Goal: Information Seeking & Learning: Learn about a topic

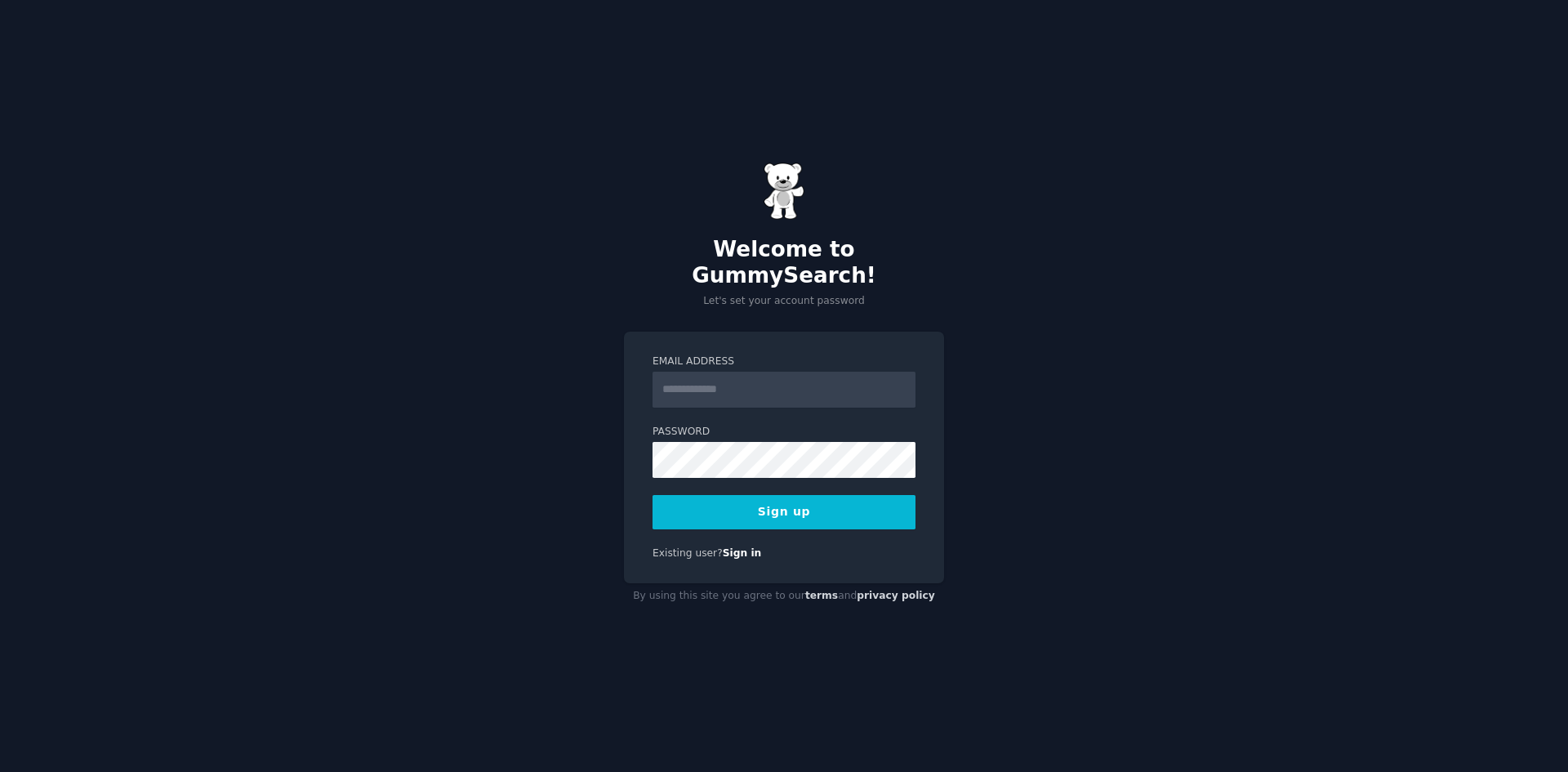
click at [709, 385] on input "Email Address" at bounding box center [784, 389] width 263 height 36
type input "**********"
click at [762, 504] on button "Sign up" at bounding box center [784, 512] width 263 height 34
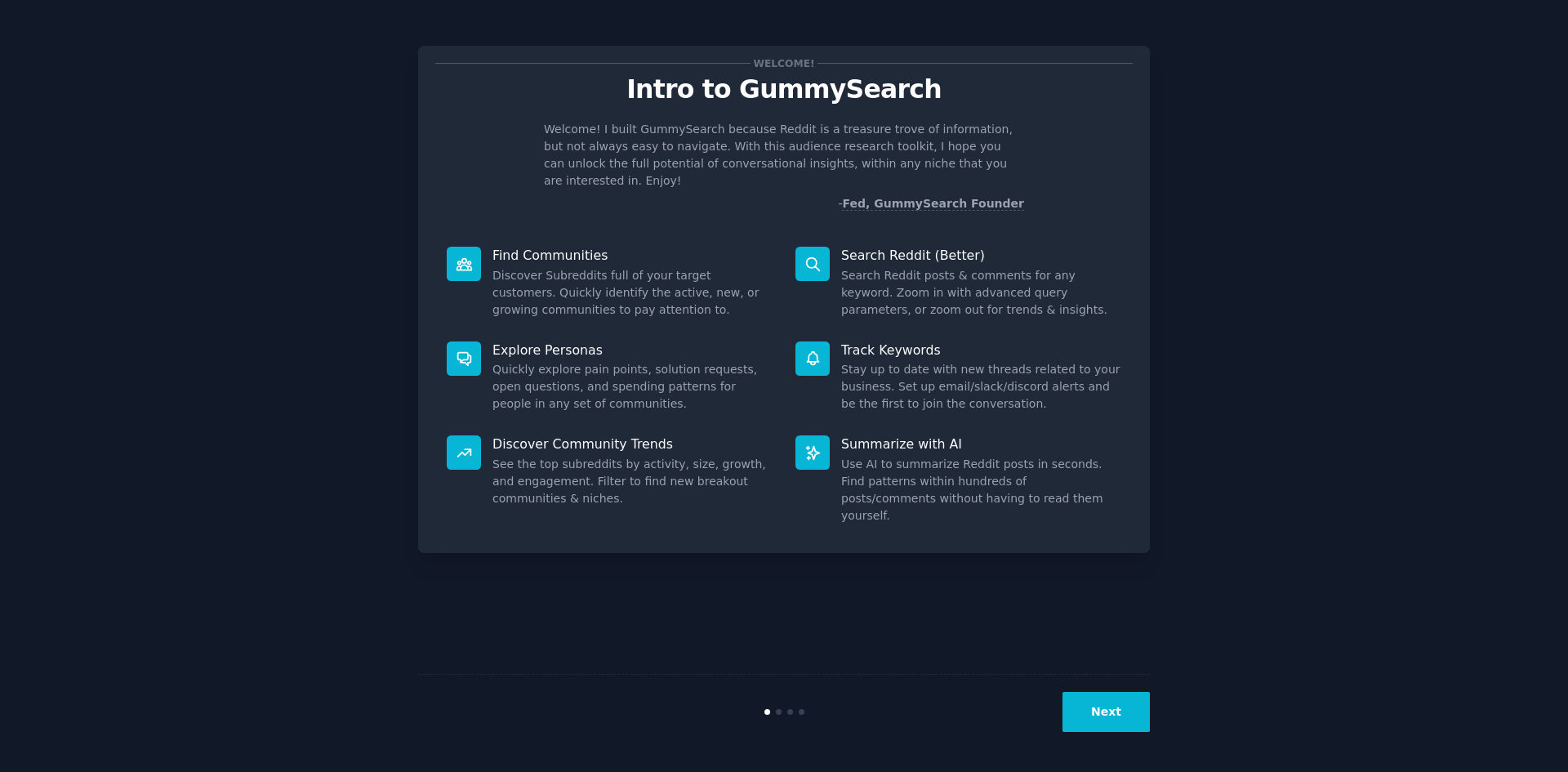
click at [1128, 733] on div "Next" at bounding box center [783, 711] width 732 height 75
click at [1125, 715] on button "Next" at bounding box center [1105, 712] width 87 height 40
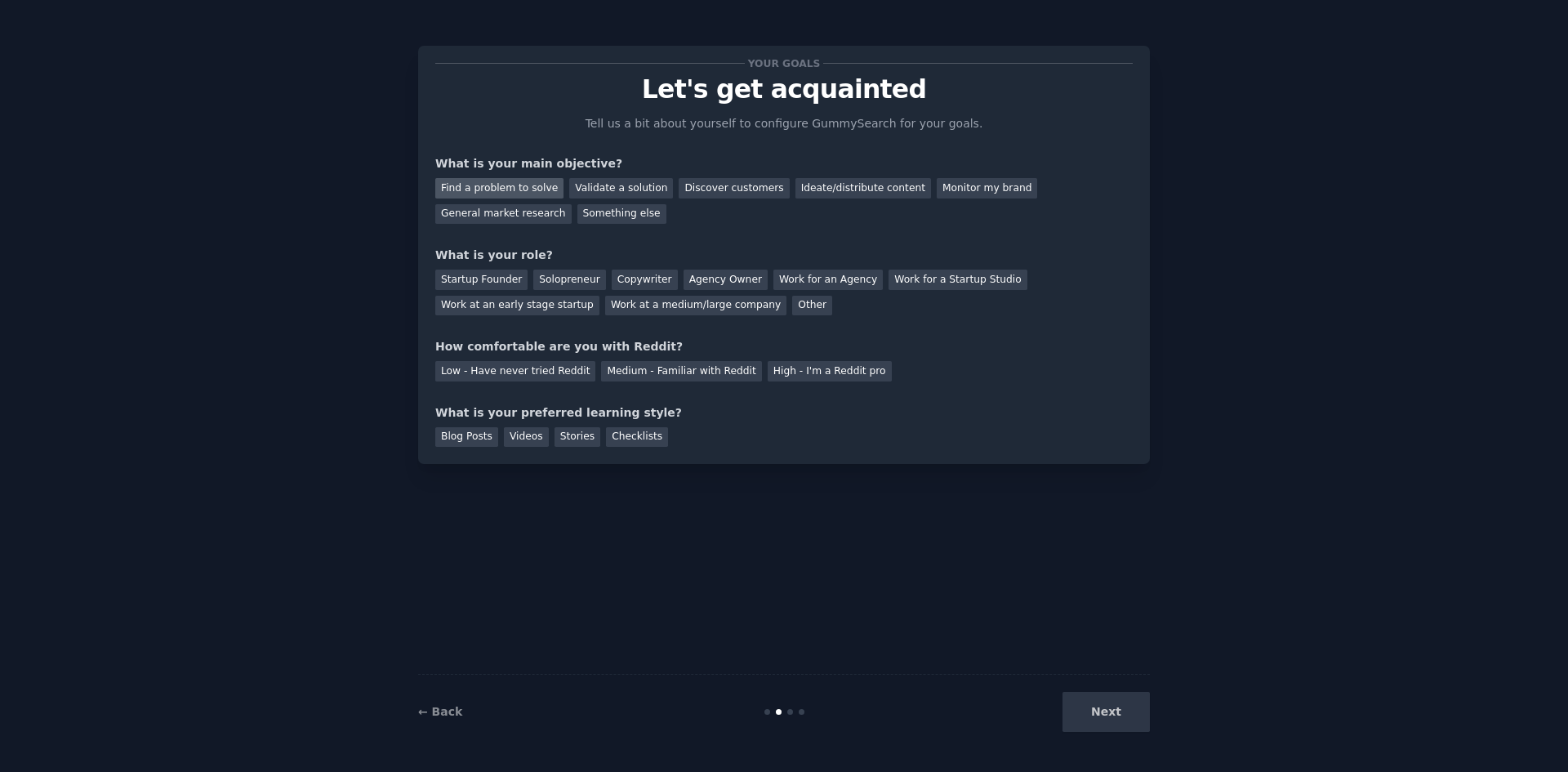
click at [488, 188] on div "Find a problem to solve" at bounding box center [499, 188] width 128 height 21
click at [582, 194] on div "Validate a solution" at bounding box center [620, 188] width 104 height 21
click at [505, 194] on div "Find a problem to solve" at bounding box center [499, 188] width 128 height 21
click at [473, 277] on div "Startup Founder" at bounding box center [481, 279] width 92 height 21
click at [544, 276] on div "Solopreneur" at bounding box center [569, 279] width 72 height 21
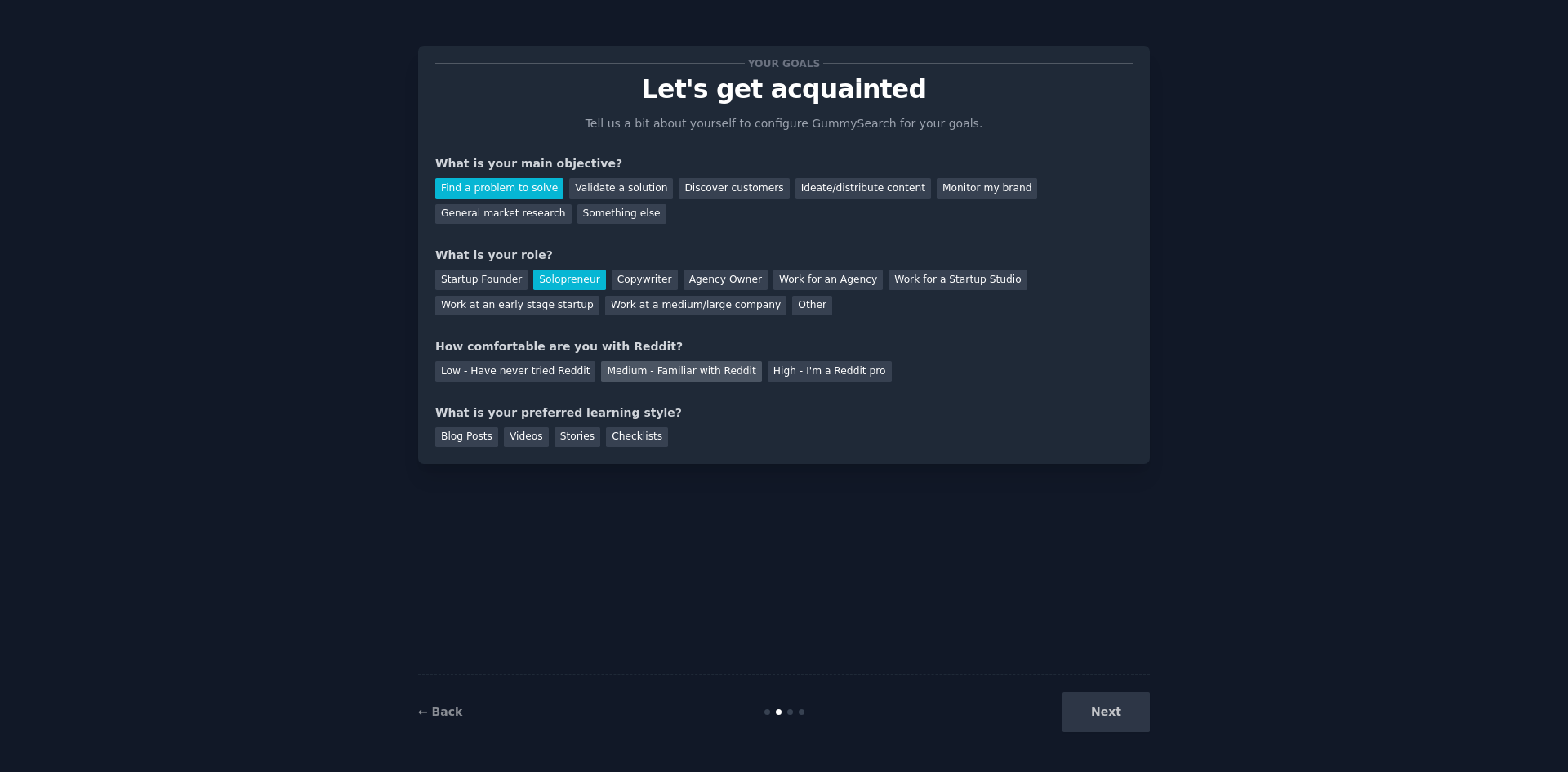
click at [661, 371] on div "Medium - Familiar with Reddit" at bounding box center [681, 371] width 160 height 21
click at [1096, 717] on div "Next" at bounding box center [1027, 712] width 244 height 40
click at [467, 440] on div "Blog Posts" at bounding box center [467, 437] width 63 height 21
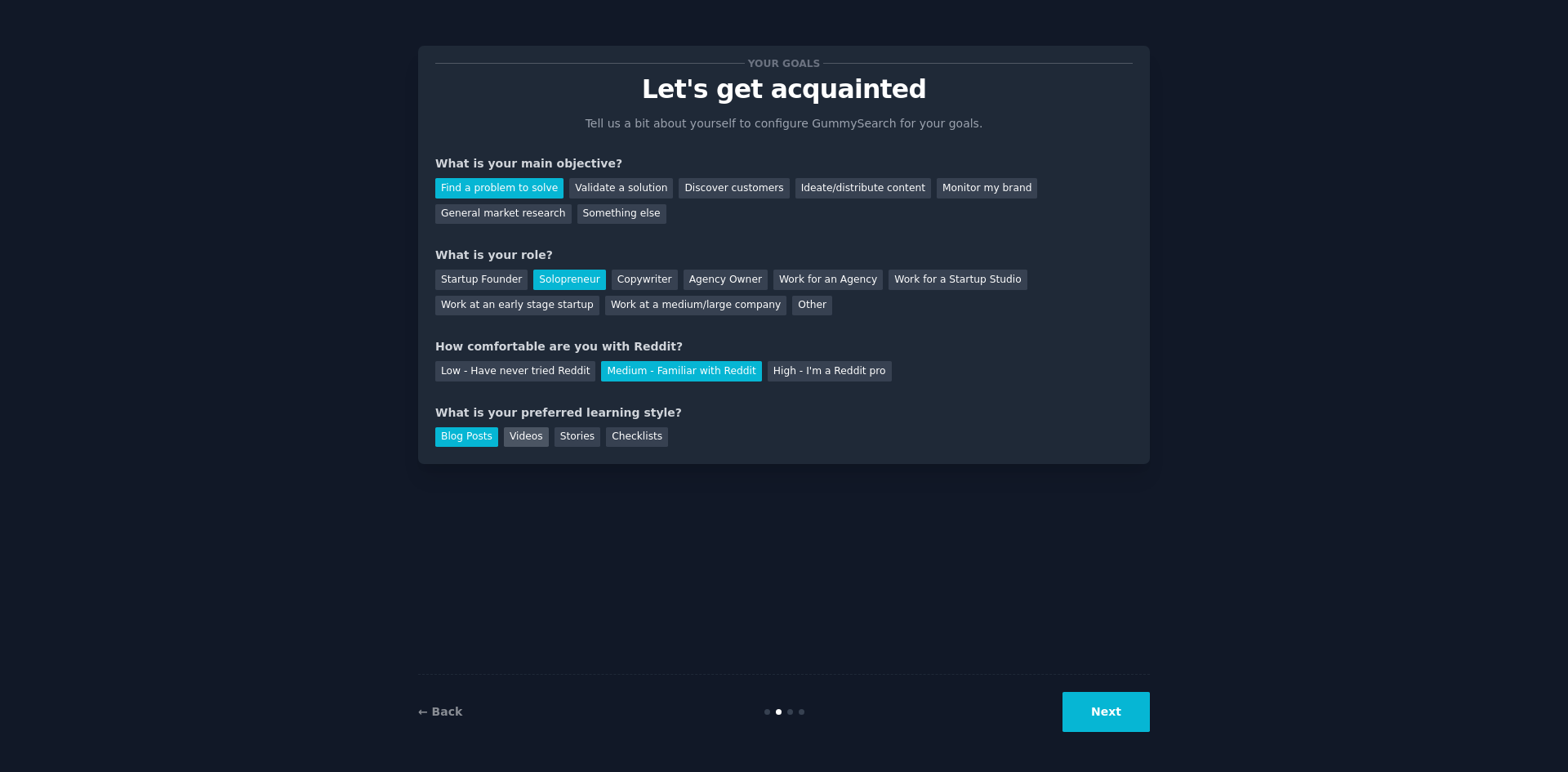
click at [523, 435] on div "Videos" at bounding box center [527, 437] width 45 height 21
click at [444, 435] on div "Blog Posts" at bounding box center [467, 437] width 63 height 21
click at [1113, 718] on button "Next" at bounding box center [1105, 712] width 87 height 40
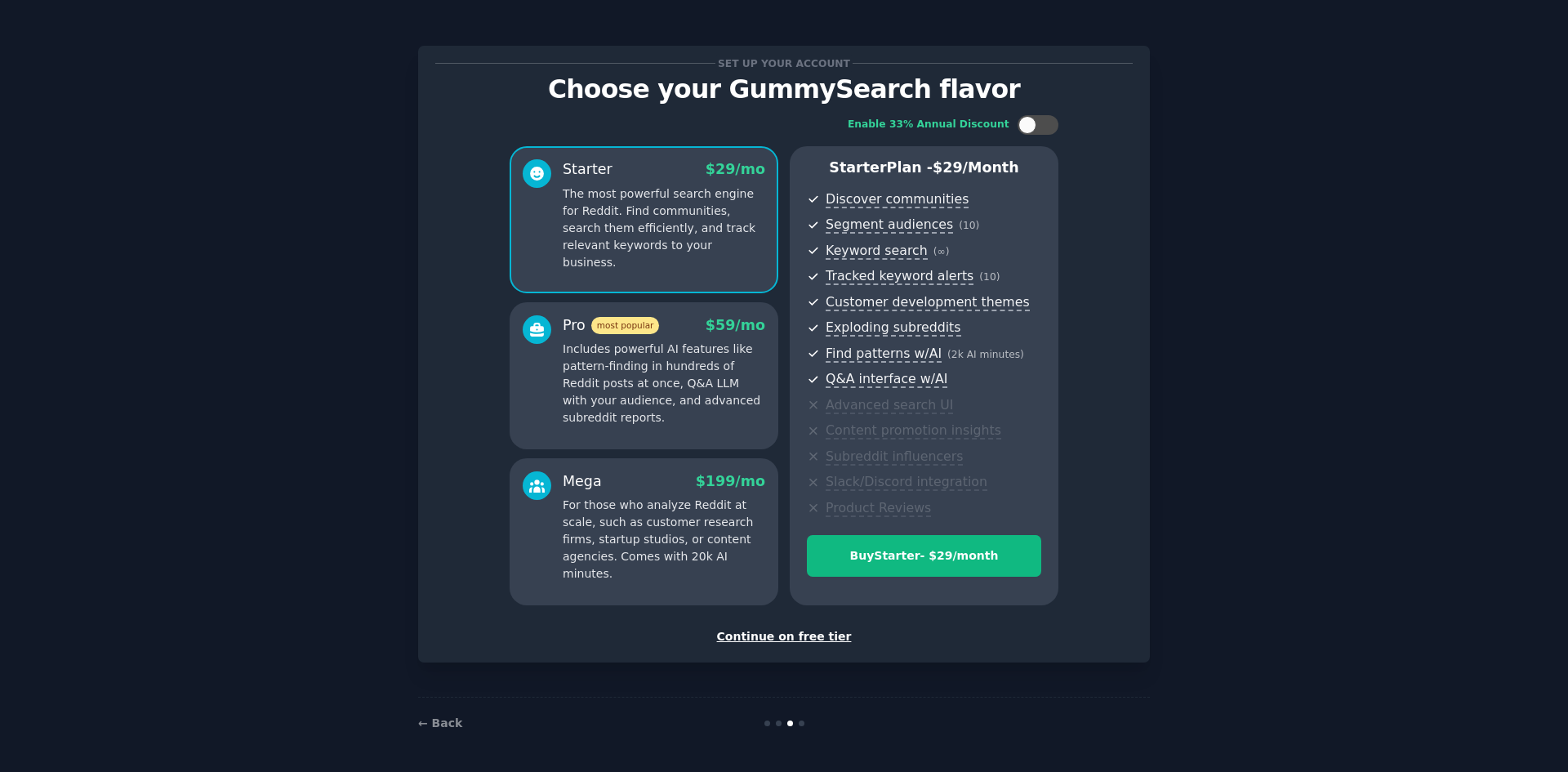
click at [795, 636] on div "Continue on free tier" at bounding box center [784, 637] width 698 height 17
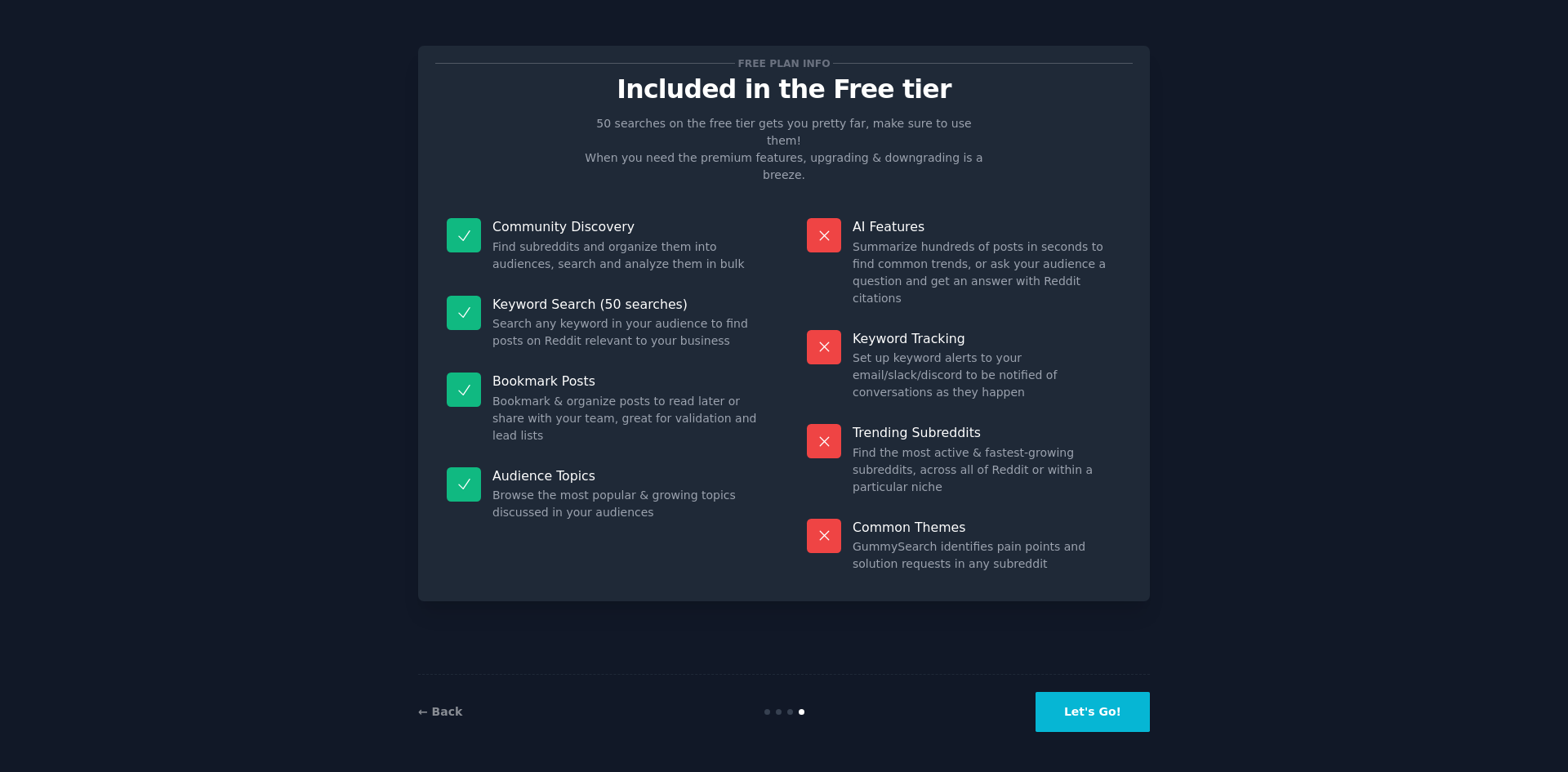
click at [1104, 711] on button "Let's Go!" at bounding box center [1093, 712] width 115 height 40
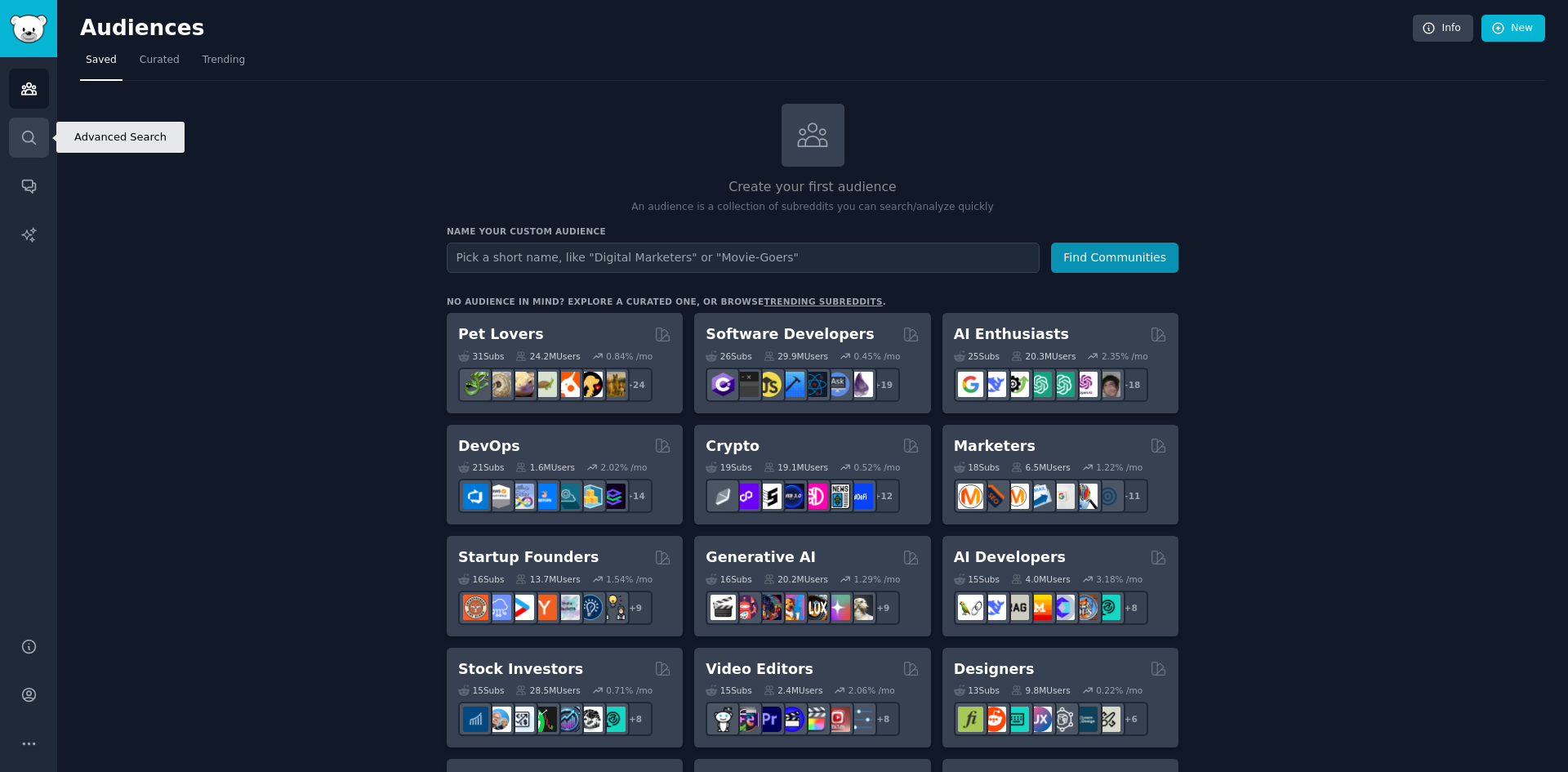
click at [35, 136] on icon "Sidebar" at bounding box center [29, 137] width 17 height 17
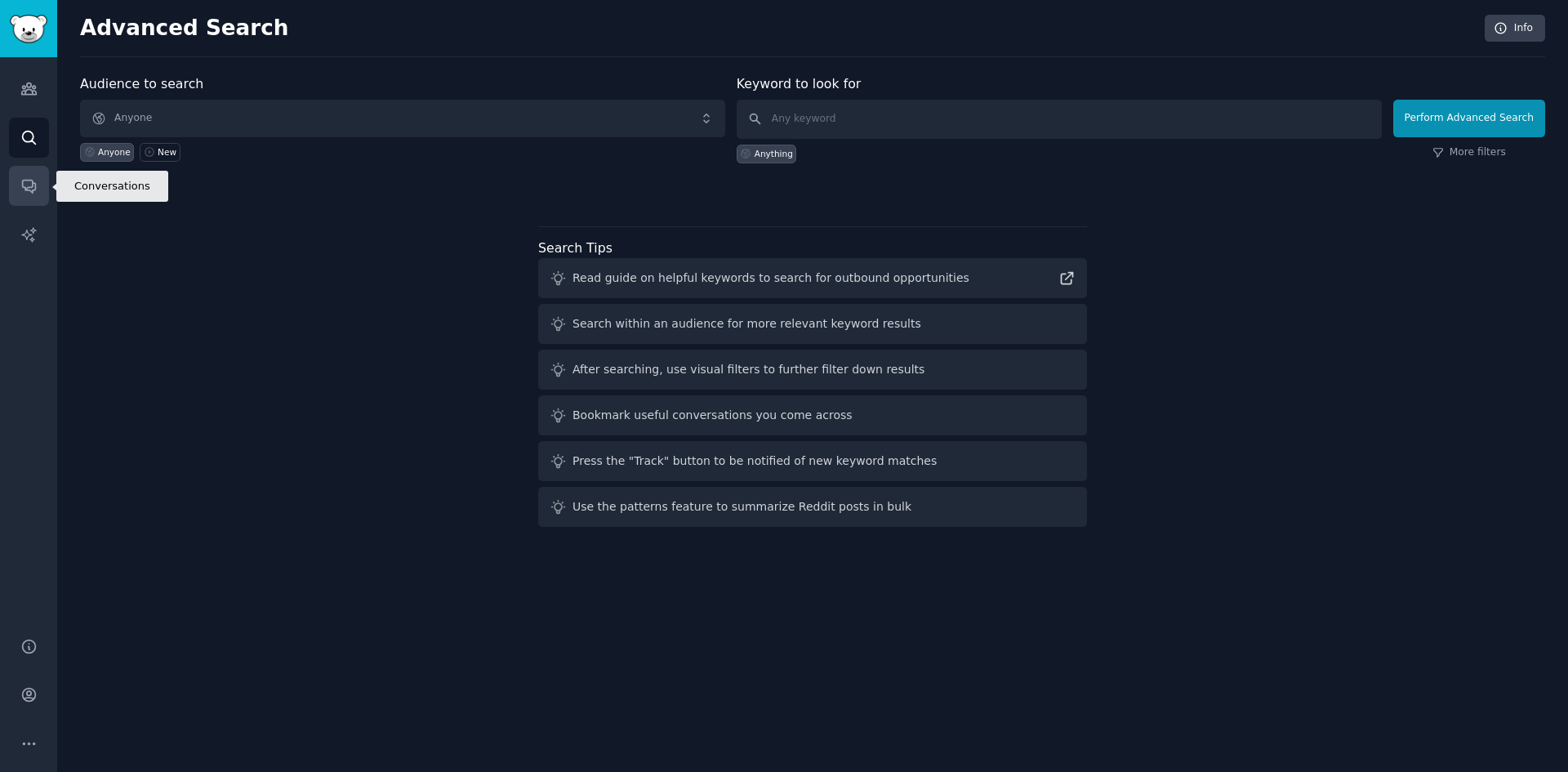
click at [21, 188] on icon "Sidebar" at bounding box center [29, 185] width 17 height 17
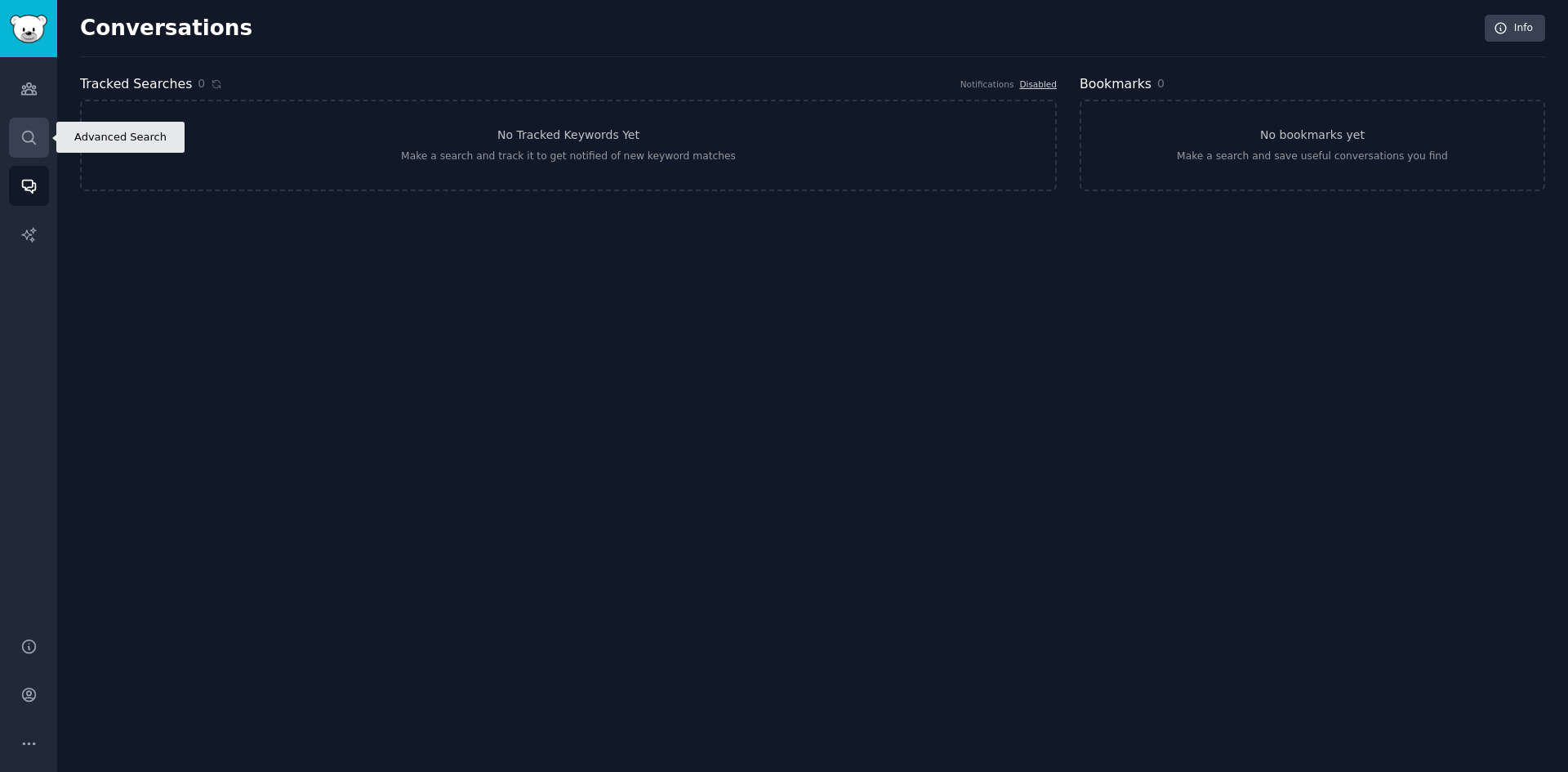
click at [37, 143] on link "Search" at bounding box center [29, 138] width 40 height 40
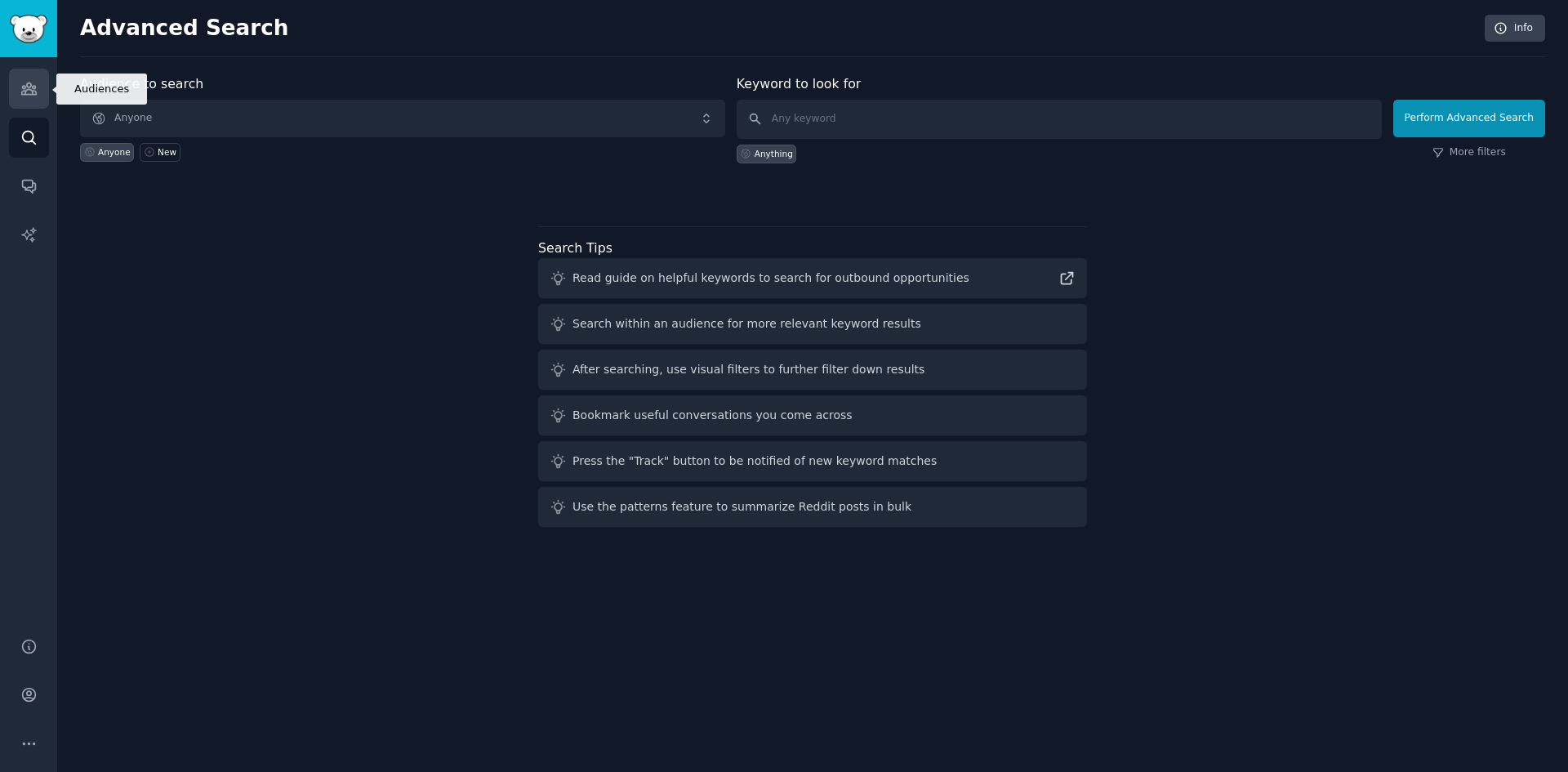
click at [32, 92] on icon "Sidebar" at bounding box center [29, 89] width 15 height 12
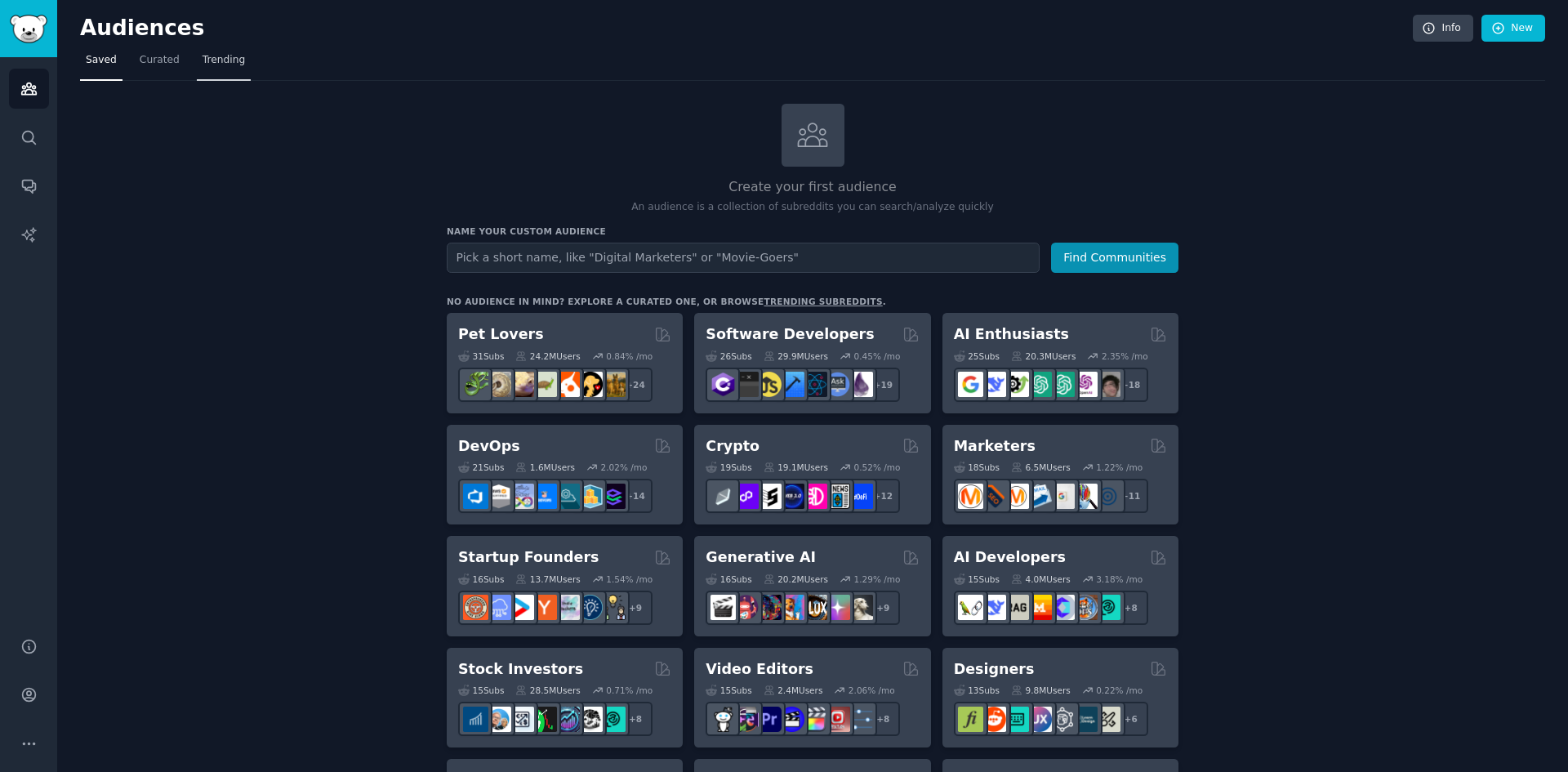
click at [223, 65] on span "Trending" at bounding box center [223, 61] width 42 height 15
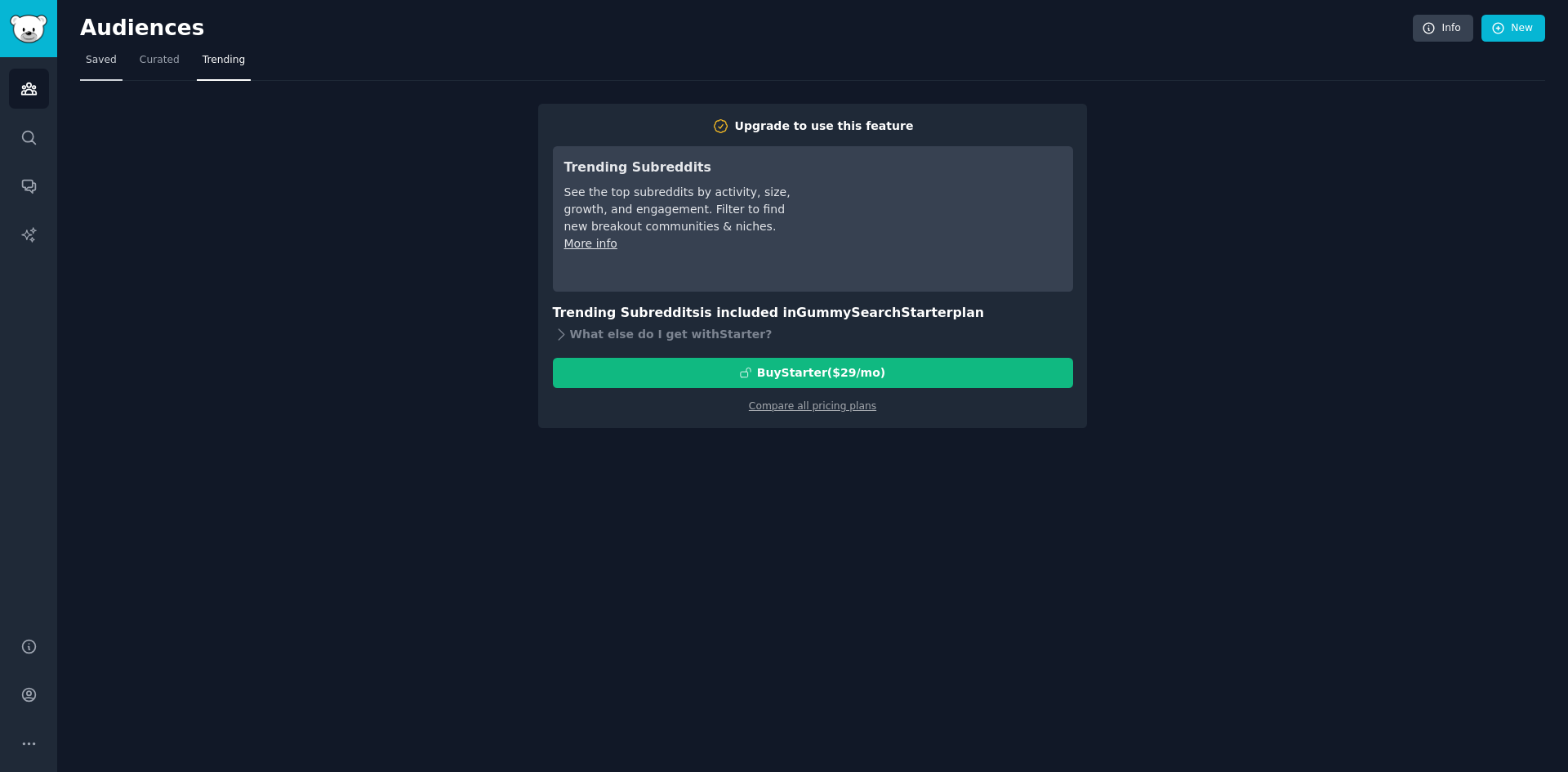
click at [103, 59] on span "Saved" at bounding box center [100, 61] width 31 height 15
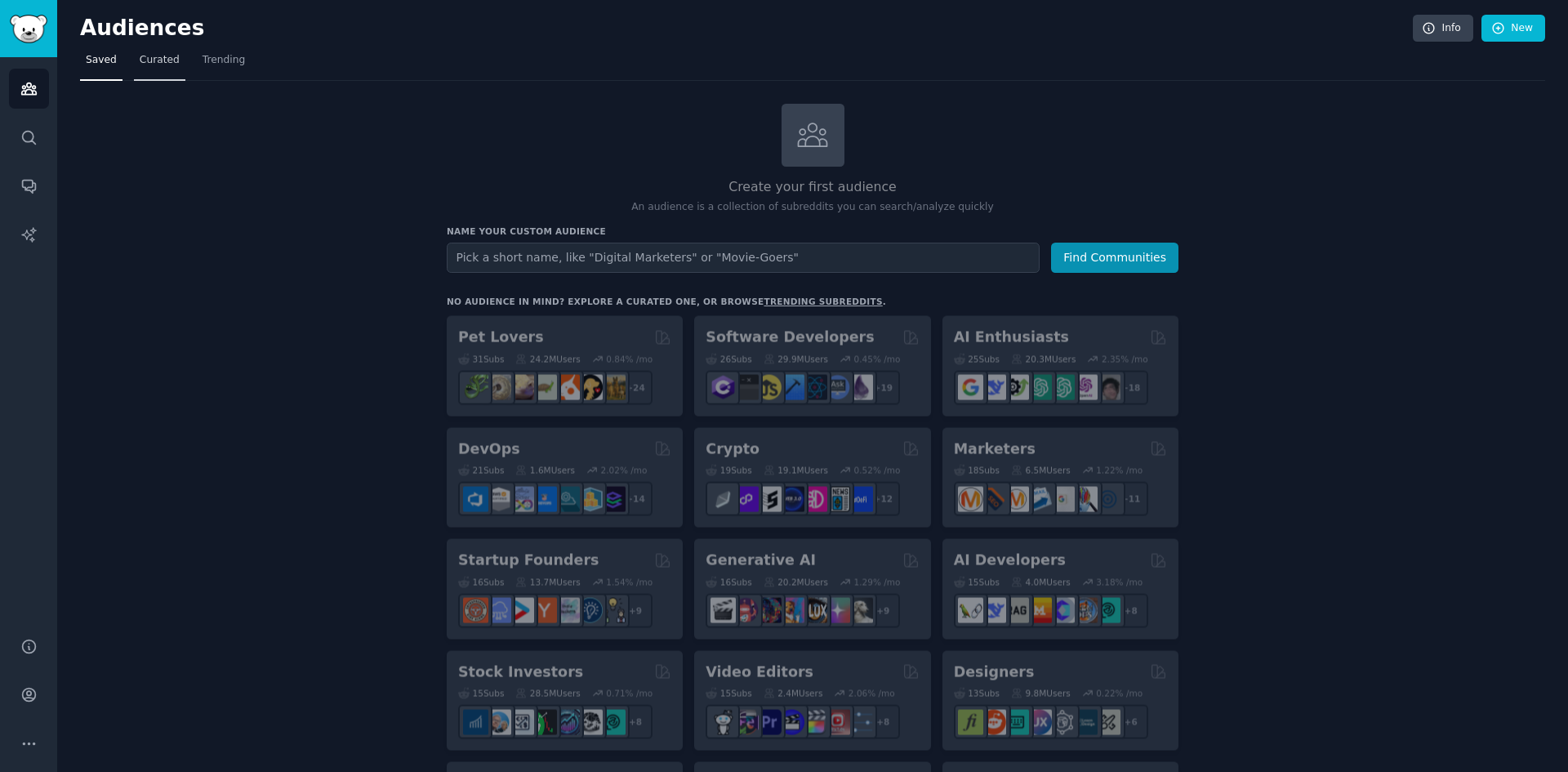
click at [140, 65] on span "Curated" at bounding box center [159, 61] width 40 height 15
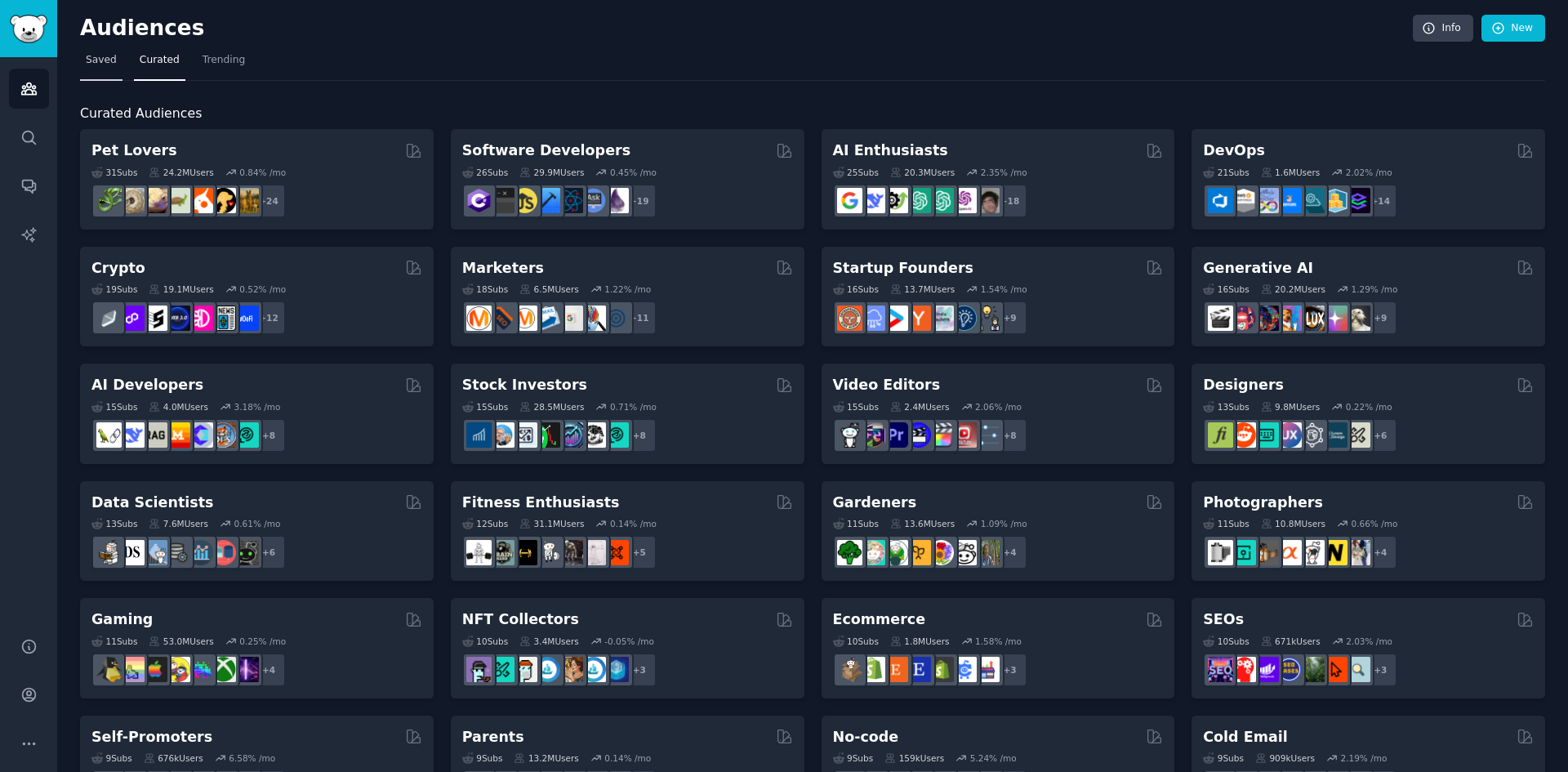
click at [80, 61] on link "Saved" at bounding box center [100, 64] width 42 height 33
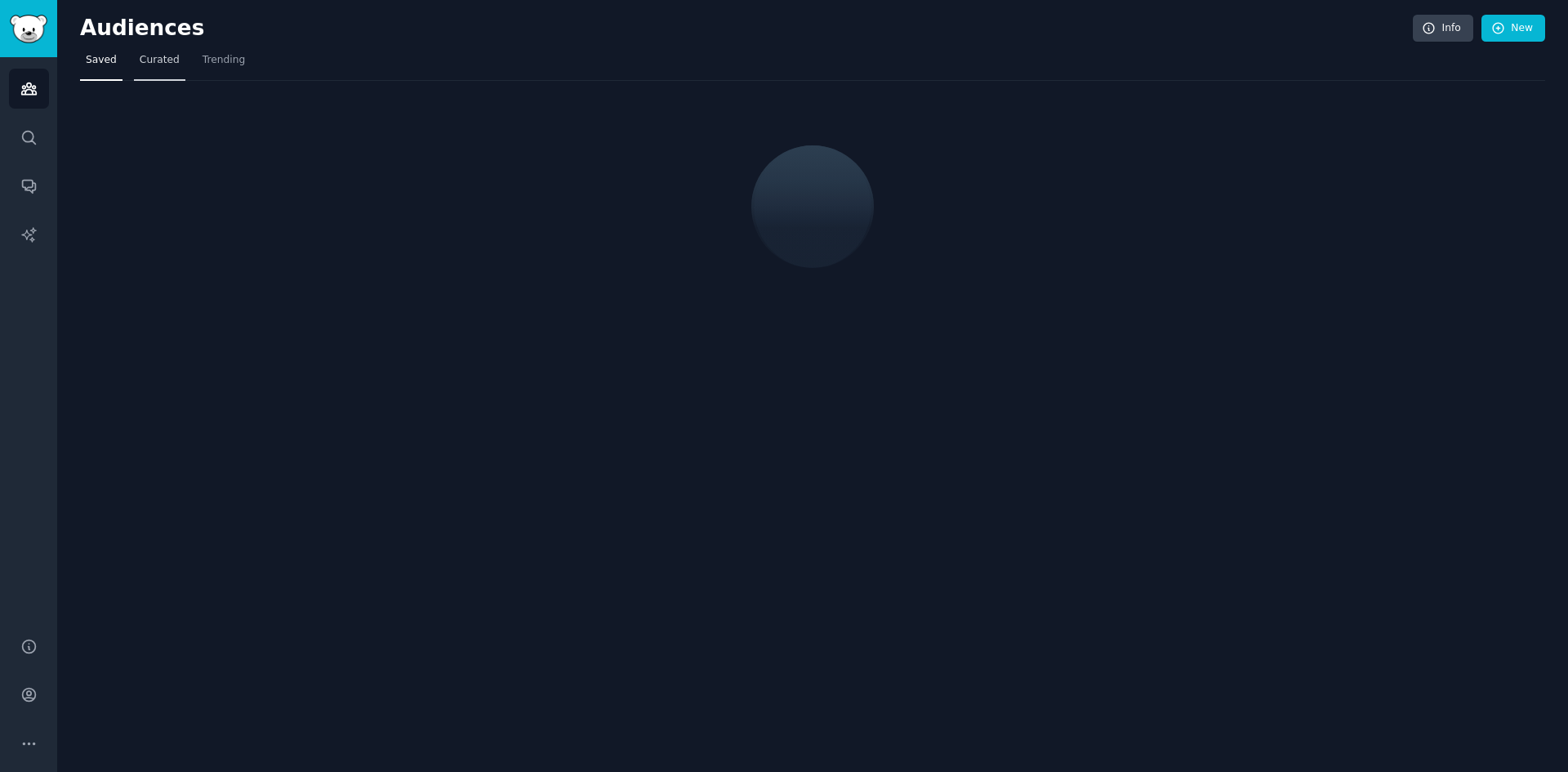
click at [135, 61] on link "Curated" at bounding box center [159, 64] width 51 height 33
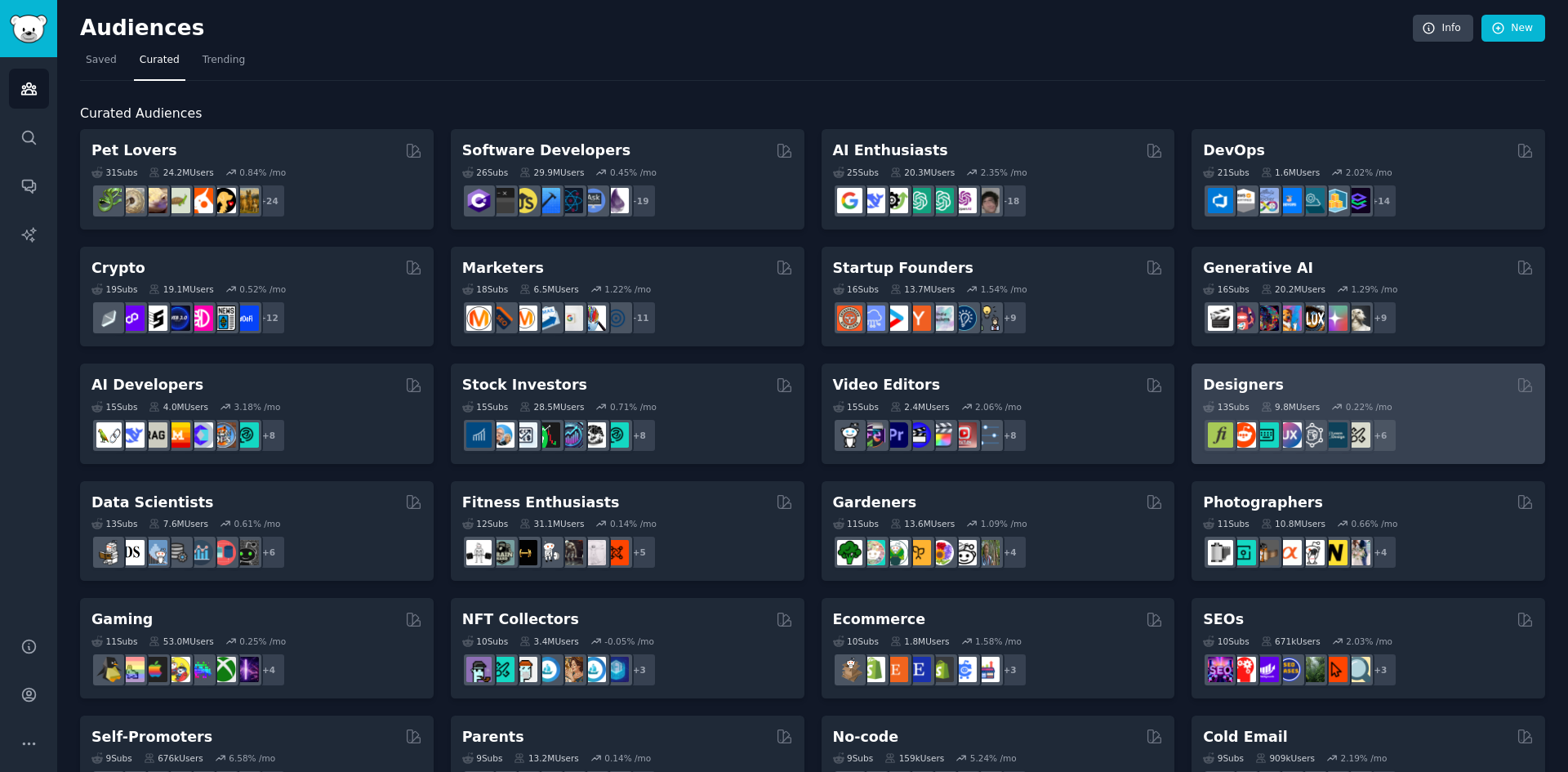
click at [1281, 391] on div "Designers" at bounding box center [1368, 385] width 331 height 21
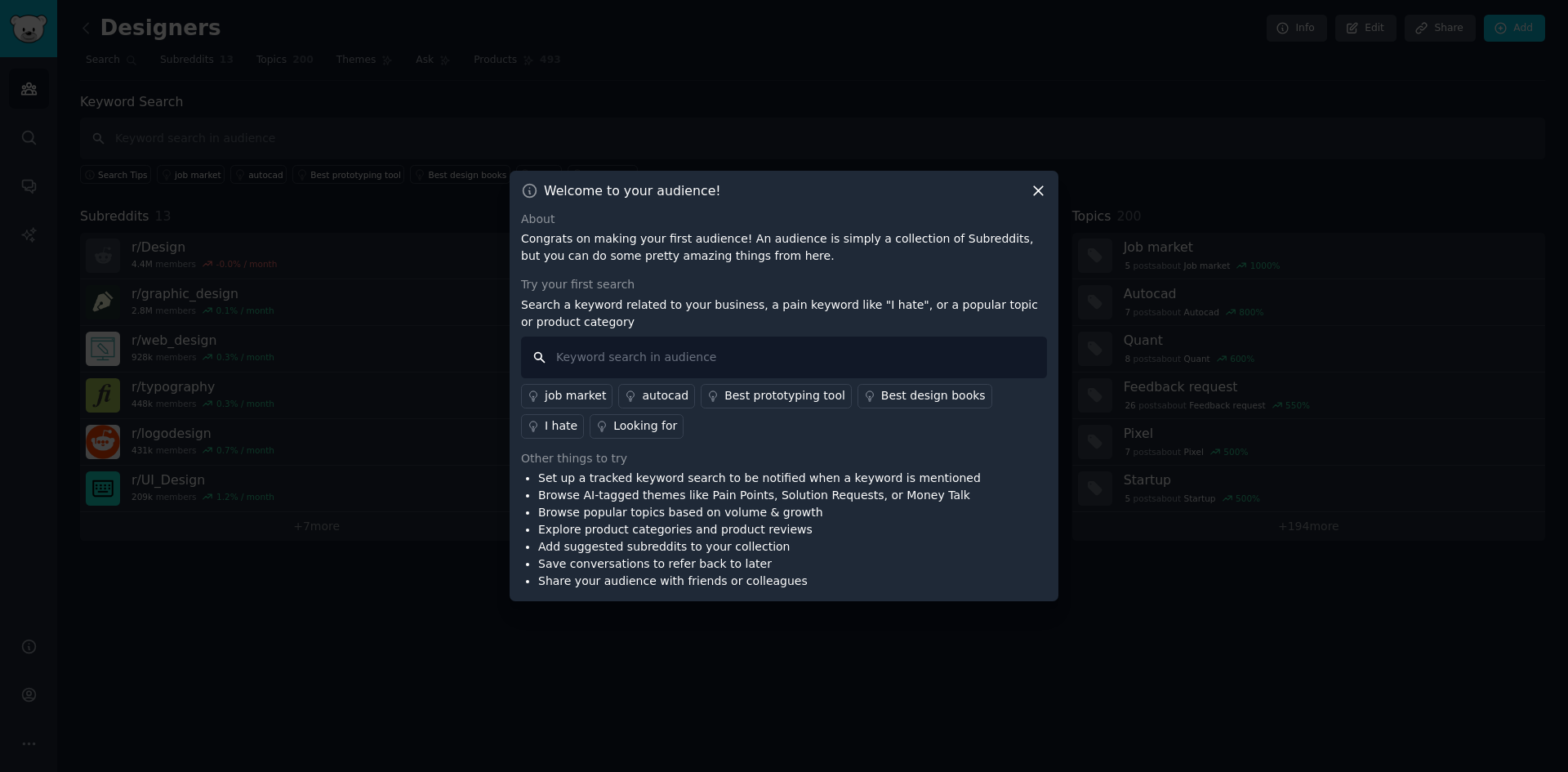
click at [723, 360] on input "text" at bounding box center [783, 357] width 526 height 42
type input "I have"
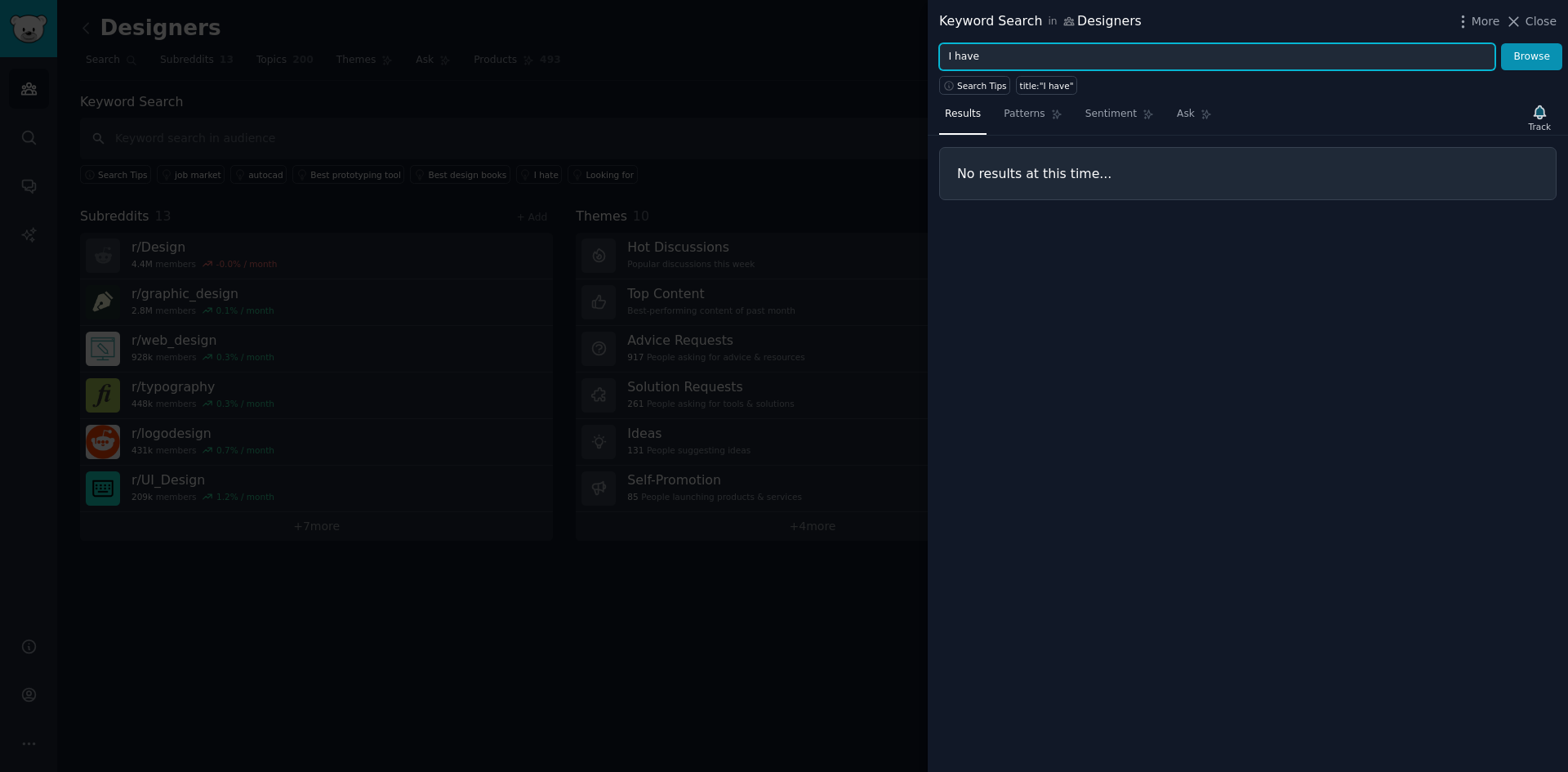
click at [967, 55] on input "I have" at bounding box center [1218, 57] width 556 height 27
click at [966, 55] on input "I have" at bounding box center [1218, 57] width 556 height 27
type input "I"
type input "problem"
click at [1501, 43] on button "Browse" at bounding box center [1531, 57] width 61 height 27
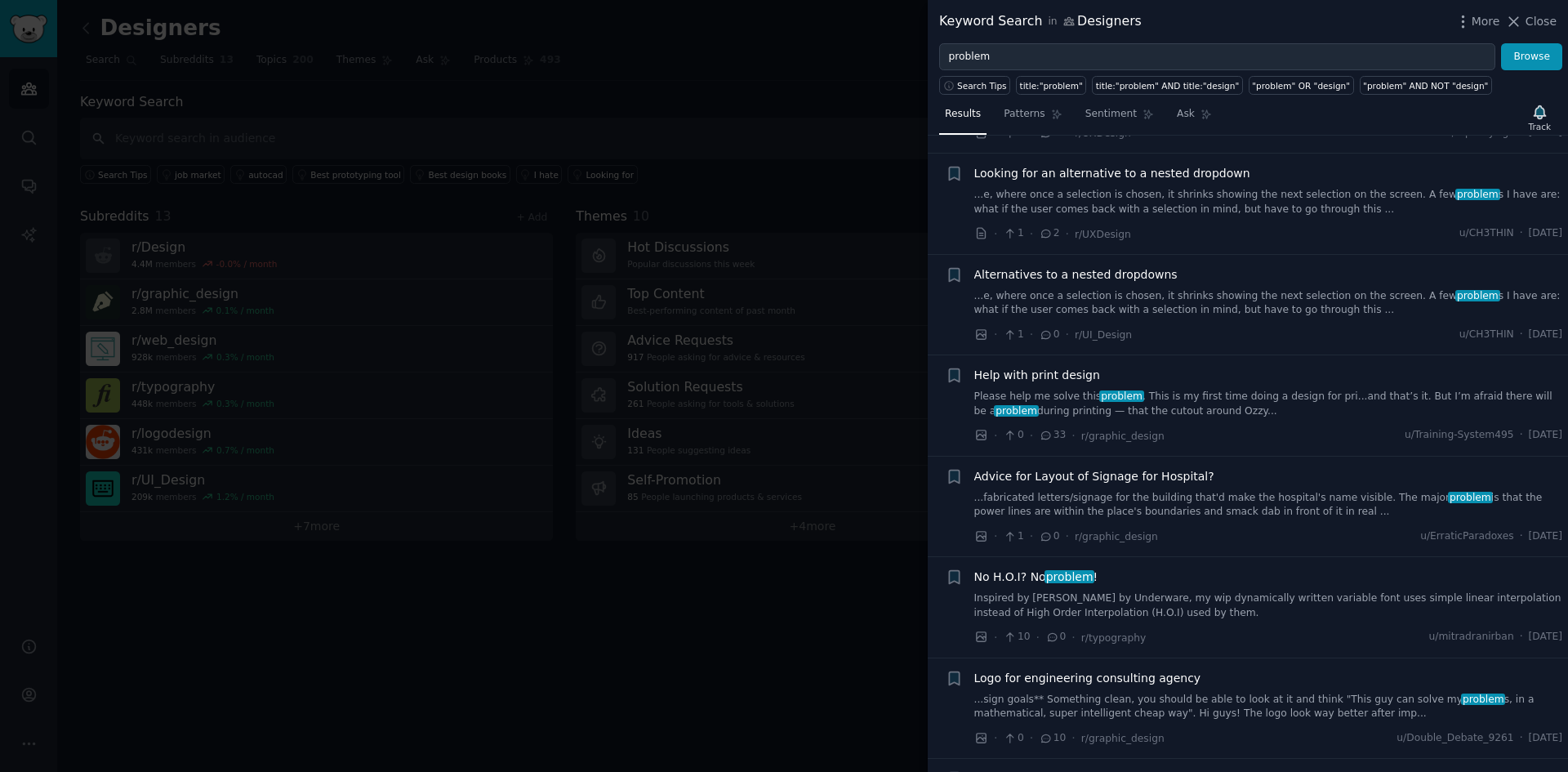
scroll to position [1389, 0]
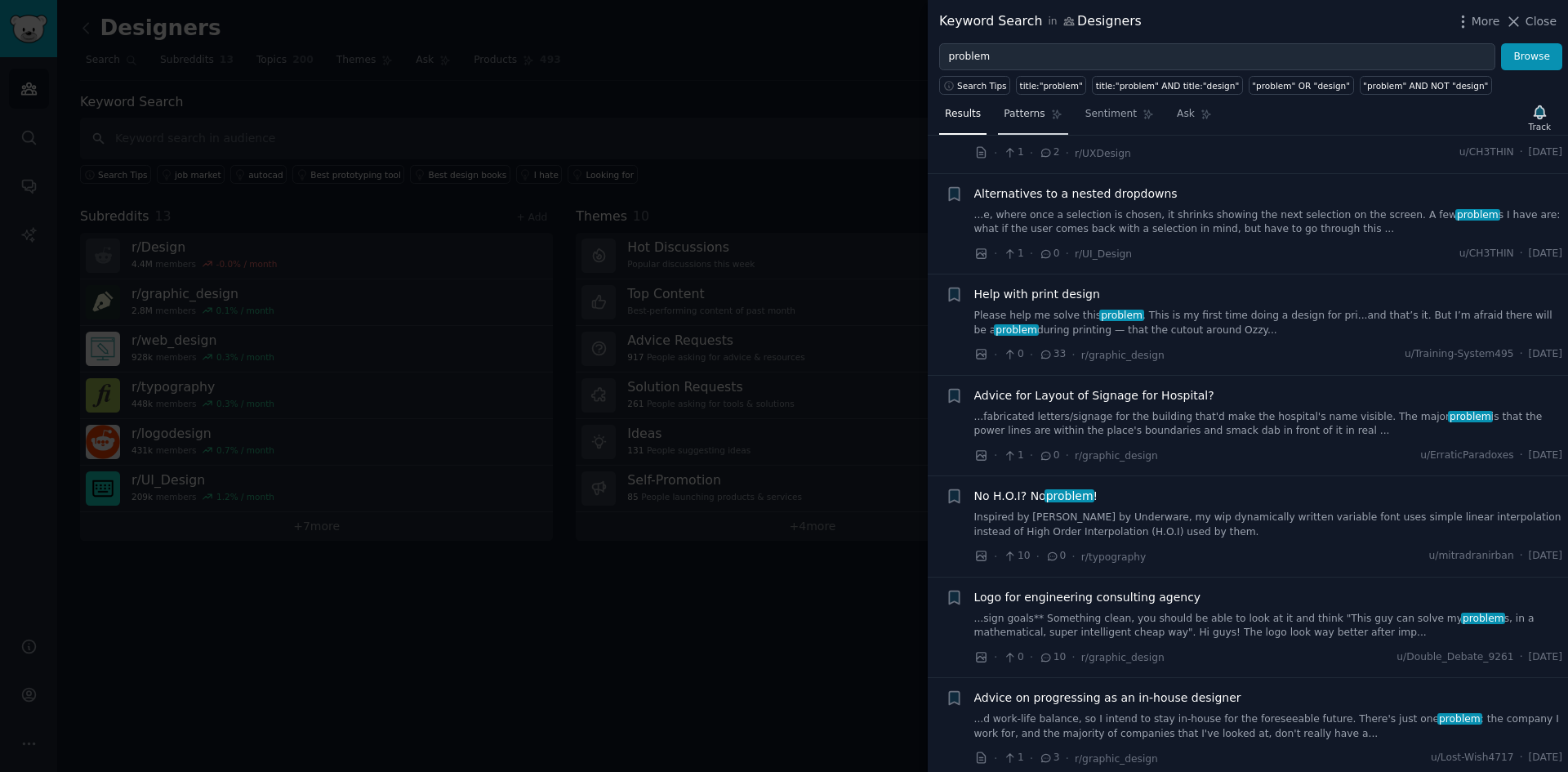
click at [1017, 120] on span "Patterns" at bounding box center [1023, 115] width 41 height 15
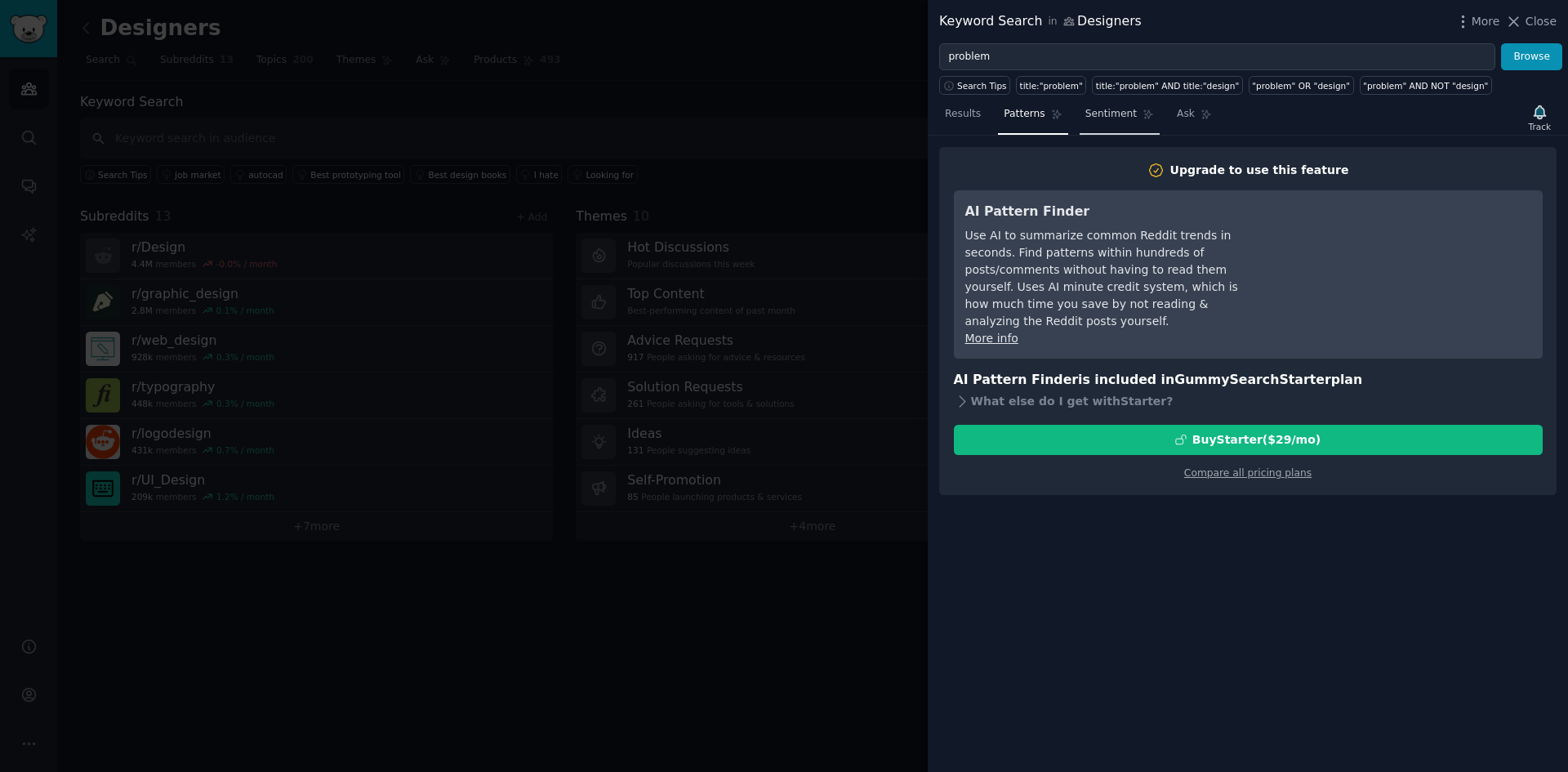
click at [1085, 123] on link "Sentiment" at bounding box center [1120, 118] width 80 height 33
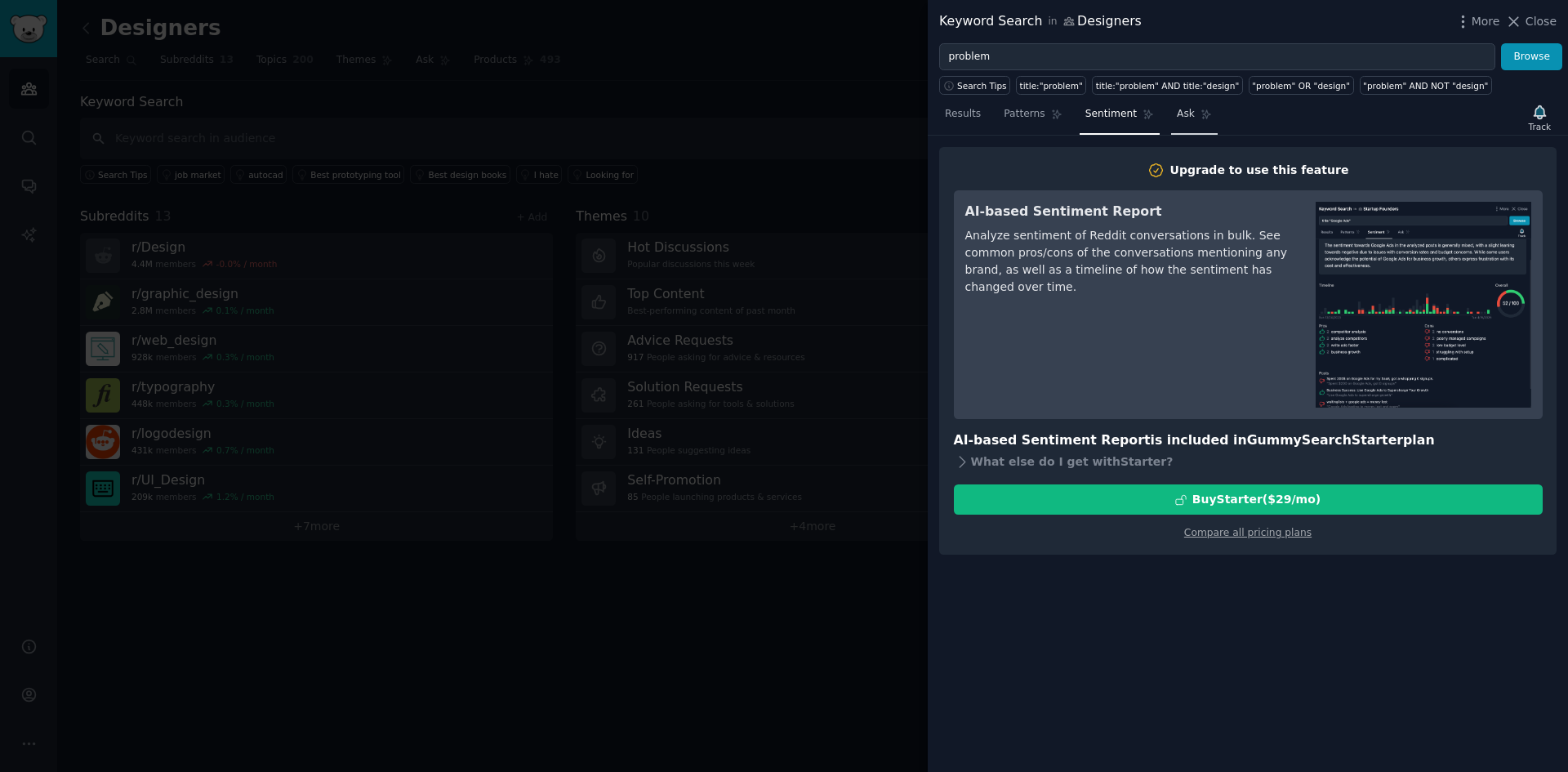
click at [1171, 121] on link "Ask" at bounding box center [1194, 118] width 47 height 33
